Goal: Information Seeking & Learning: Learn about a topic

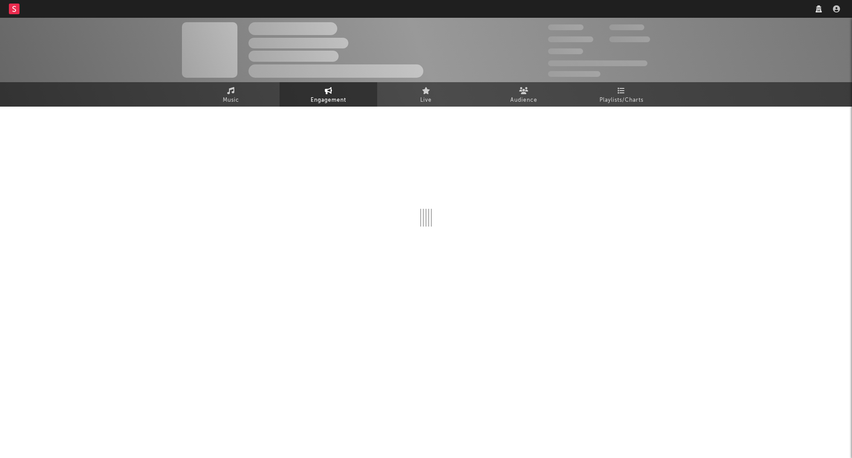
select select "1w"
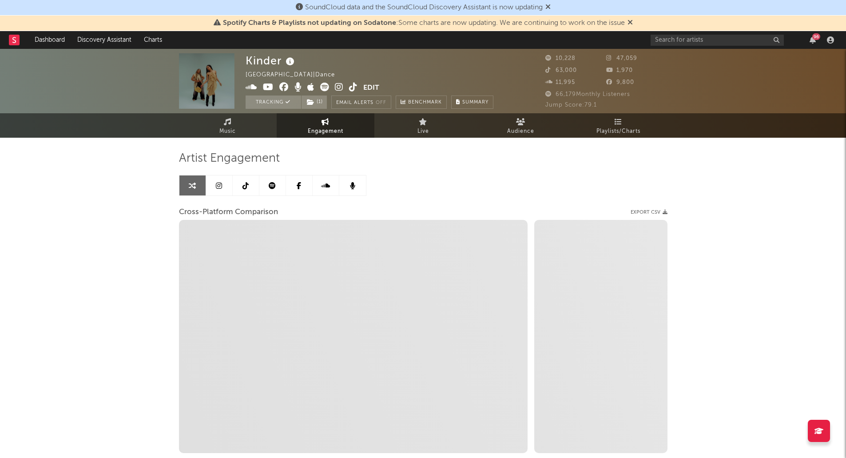
select select "1m"
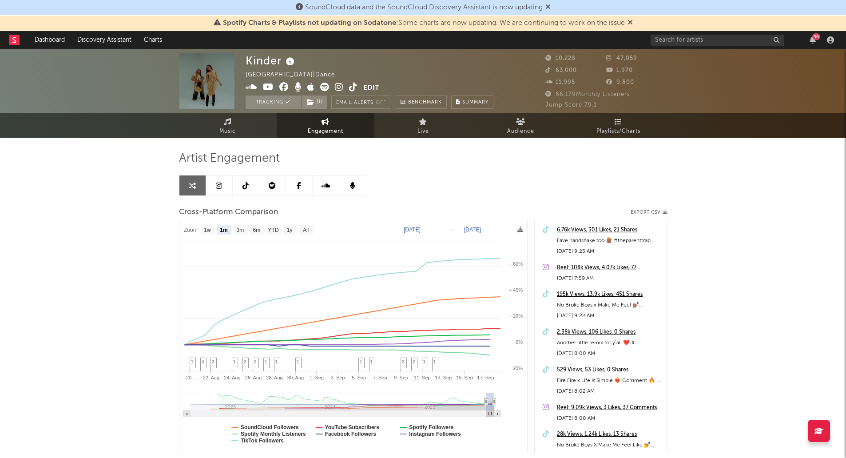
select select "1m"
click at [15, 46] on link at bounding box center [14, 40] width 11 height 18
